Goal: Information Seeking & Learning: Learn about a topic

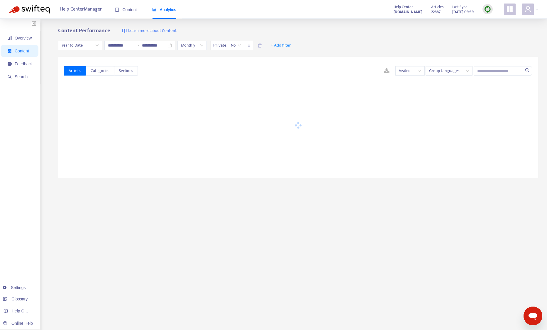
click at [438, 71] on span "Group Languages" at bounding box center [449, 71] width 40 height 9
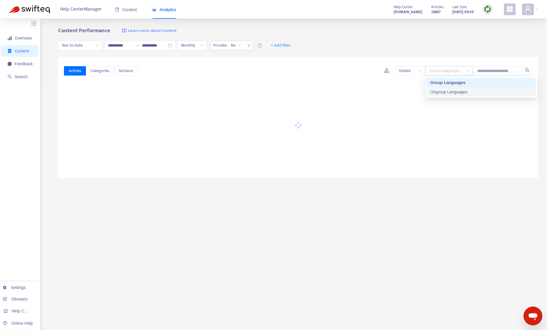
click at [449, 94] on div "Ungroup Languages" at bounding box center [481, 92] width 102 height 6
click at [407, 30] on div "Content Performance Learn more about Content" at bounding box center [298, 31] width 480 height 7
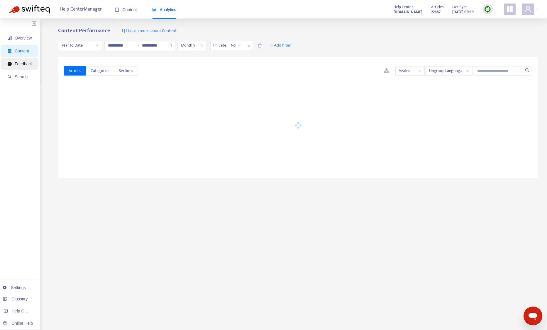
click at [17, 64] on span "Feedback" at bounding box center [24, 64] width 18 height 5
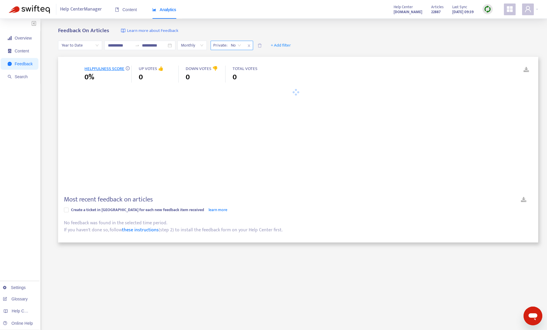
click at [251, 46] on icon "close" at bounding box center [249, 46] width 4 height 4
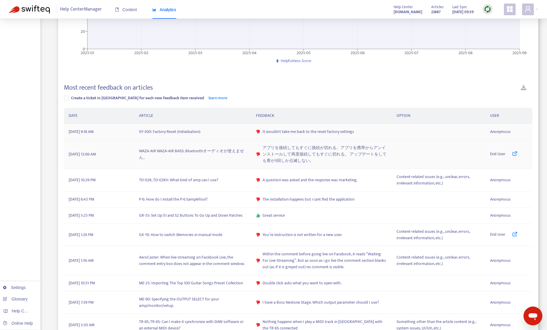
scroll to position [117, 0]
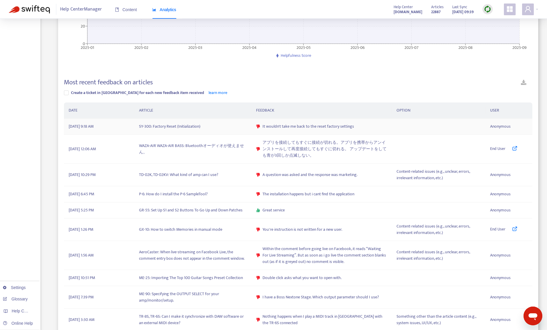
click at [195, 126] on td "SY-300: Factory Reset (Initialization)" at bounding box center [192, 127] width 117 height 16
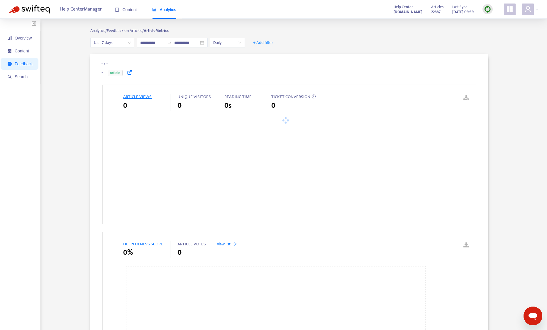
type input "**********"
click at [130, 72] on icon at bounding box center [129, 72] width 5 height 5
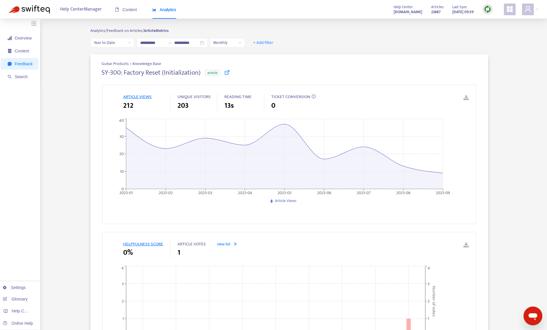
click at [227, 73] on icon at bounding box center [226, 72] width 5 height 5
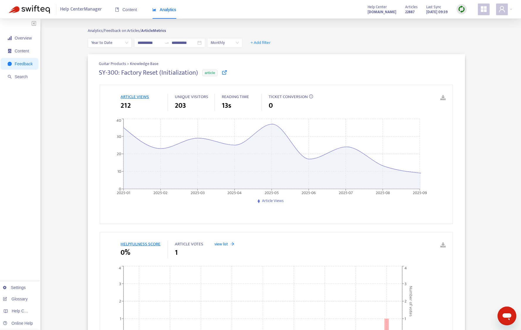
click at [329, 45] on div "**********" at bounding box center [276, 42] width 377 height 9
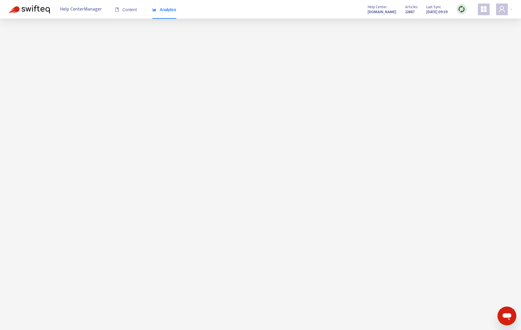
scroll to position [19, 0]
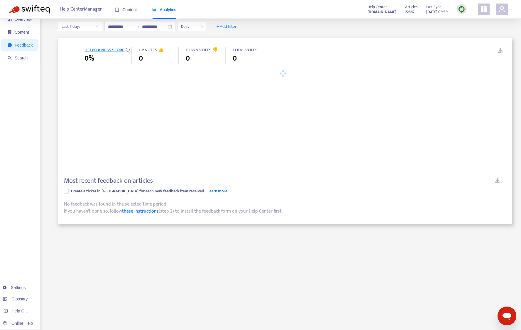
scroll to position [40, 0]
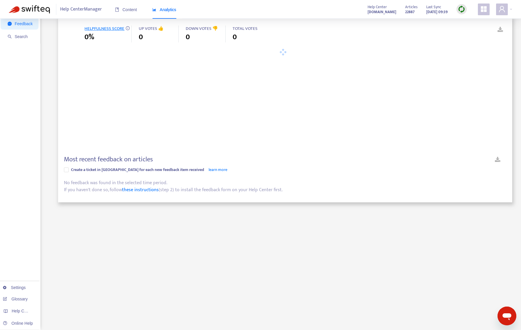
type input "**********"
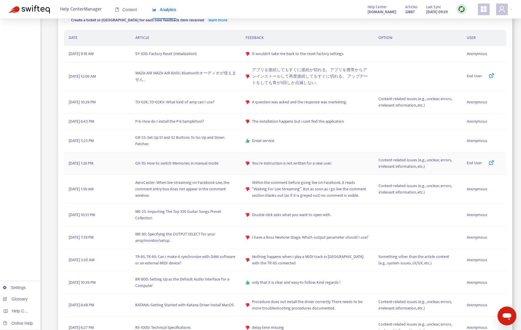
scroll to position [200, 0]
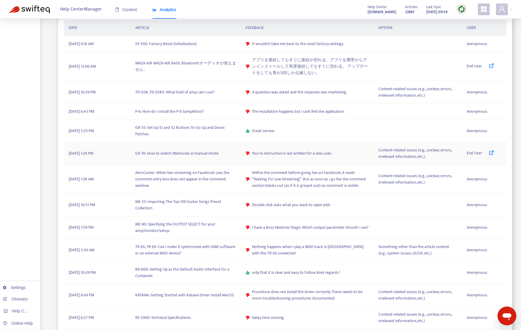
click at [191, 155] on td "GX-10: How to switch Memories in manual mode" at bounding box center [185, 153] width 111 height 23
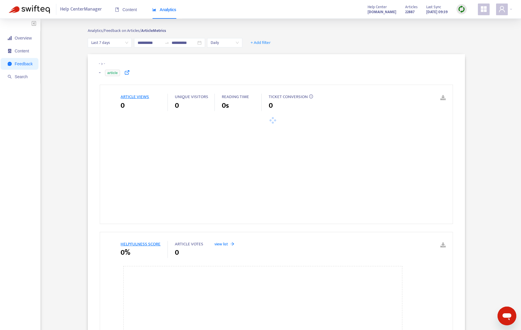
type input "**********"
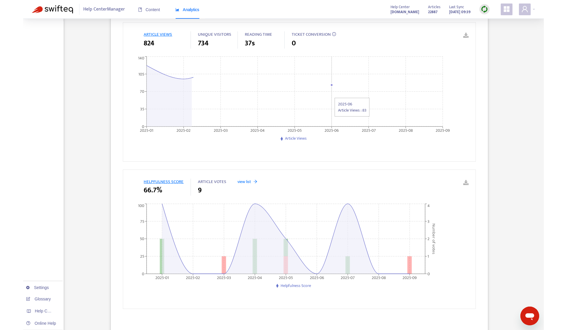
scroll to position [29, 0]
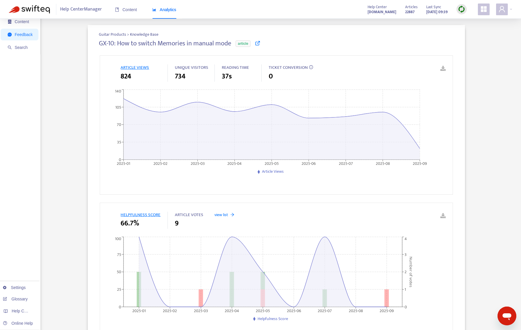
click at [257, 42] on icon at bounding box center [257, 42] width 5 height 5
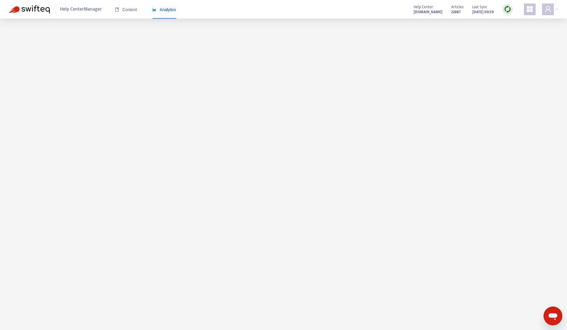
scroll to position [19, 0]
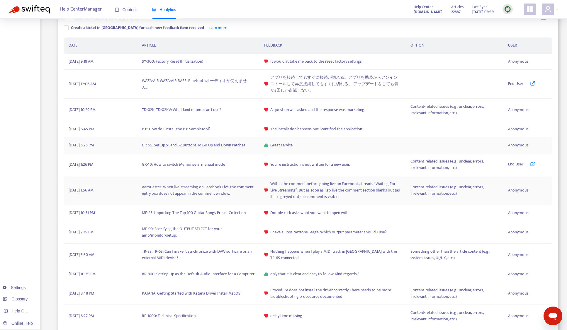
scroll to position [176, 0]
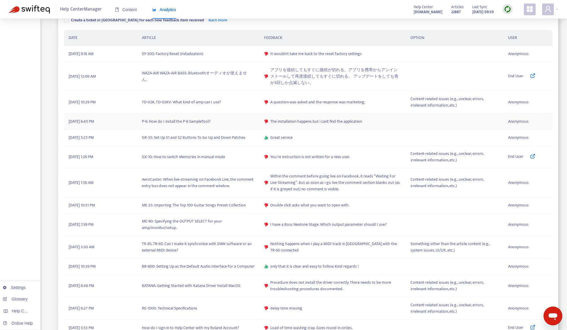
click at [194, 123] on td "P-6: How do I install the P-6 SampleTool?" at bounding box center [198, 122] width 122 height 16
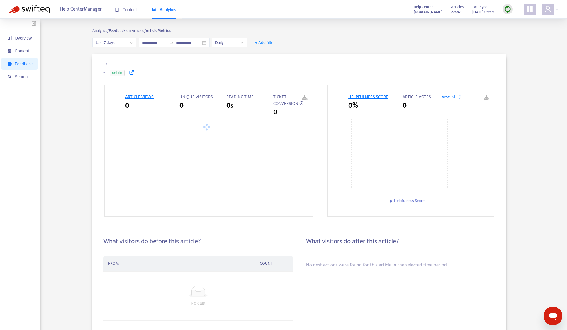
type input "**********"
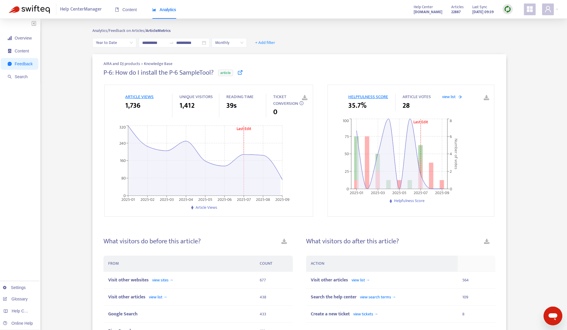
click at [239, 73] on icon at bounding box center [239, 72] width 5 height 5
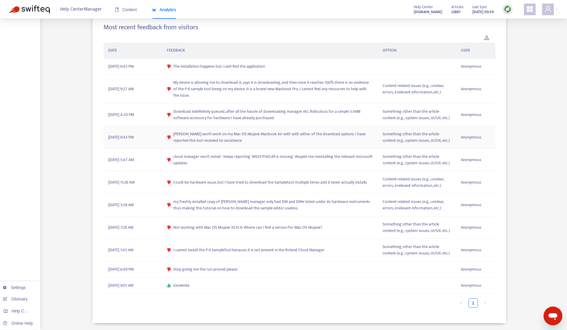
scroll to position [507, 0]
drag, startPoint x: 269, startPoint y: 66, endPoint x: 171, endPoint y: 70, distance: 98.3
click at [171, 70] on div "The installation happens but i cant find the application" at bounding box center [270, 66] width 206 height 6
copy span "The installation happens but i cant find the application"
click at [331, 44] on th "FEEDBACK" at bounding box center [270, 51] width 216 height 16
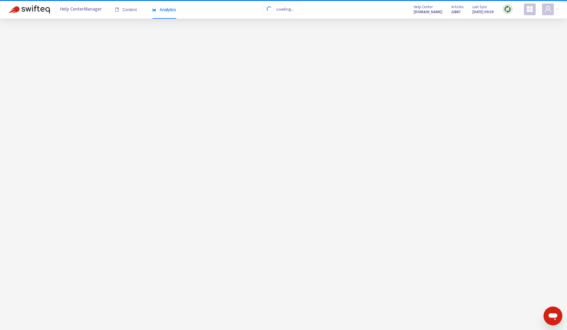
scroll to position [19, 0]
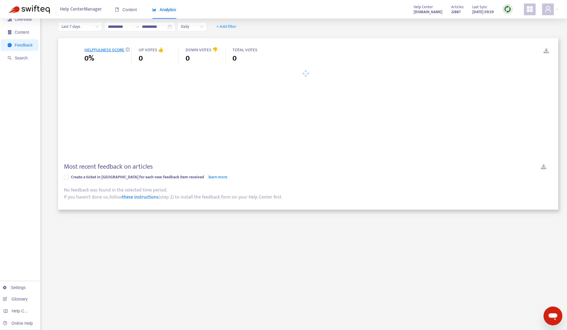
type input "**********"
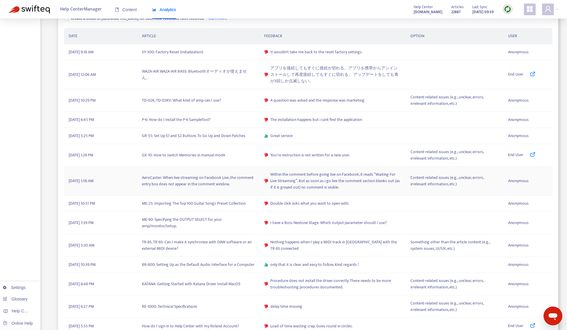
scroll to position [187, 0]
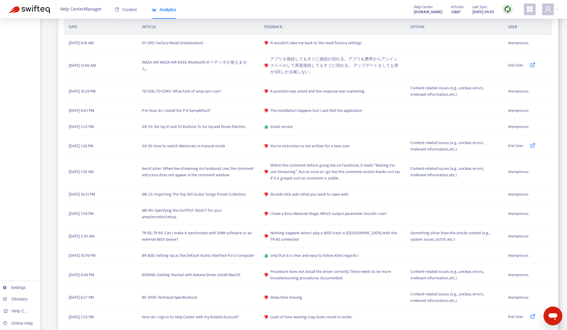
drag, startPoint x: 37, startPoint y: 155, endPoint x: 43, endPoint y: 152, distance: 7.2
click at [37, 155] on div "Overview Content Feedback Search Settings Glossary Help Centers Online Help" at bounding box center [20, 101] width 40 height 538
